Goal: Information Seeking & Learning: Check status

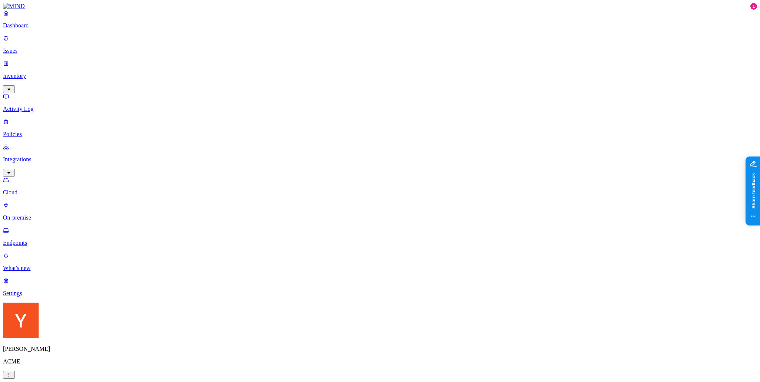
click at [44, 131] on p "Policies" at bounding box center [380, 134] width 754 height 7
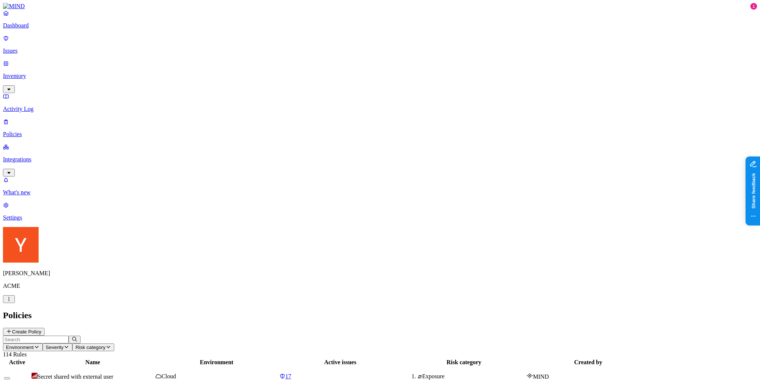
click at [41, 47] on p "Issues" at bounding box center [380, 50] width 754 height 7
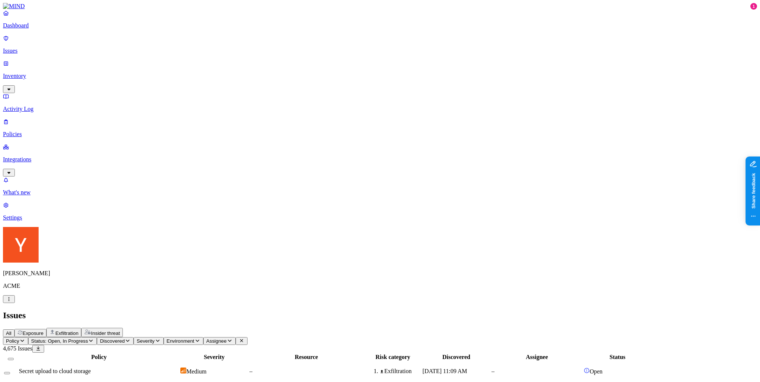
click at [363, 368] on div "–" at bounding box center [306, 371] width 114 height 7
